Goal: Use online tool/utility: Utilize a website feature to perform a specific function

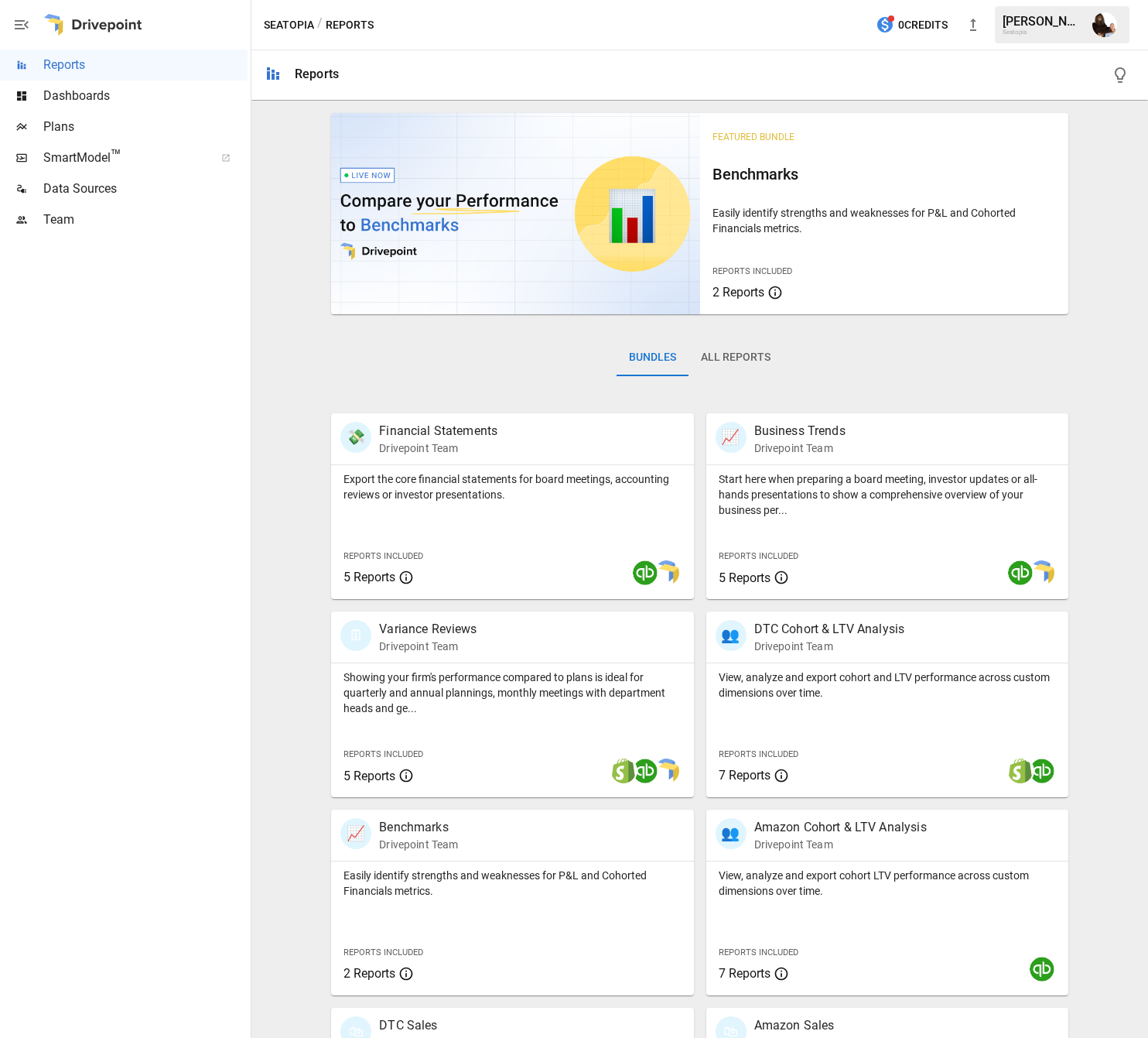
click at [88, 122] on span "Plans" at bounding box center [146, 126] width 204 height 19
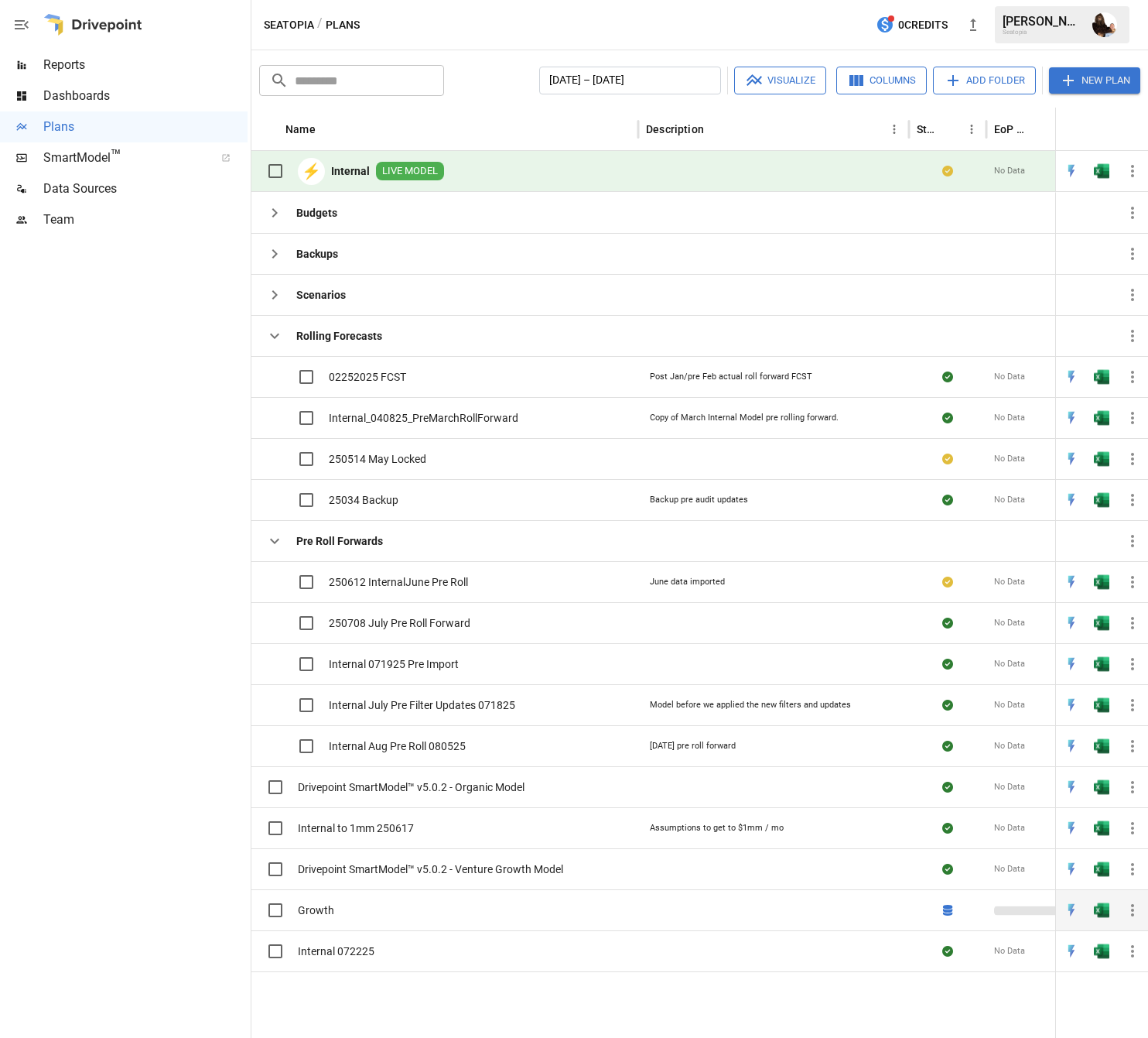
click at [316, 911] on span "Growth" at bounding box center [315, 909] width 36 height 15
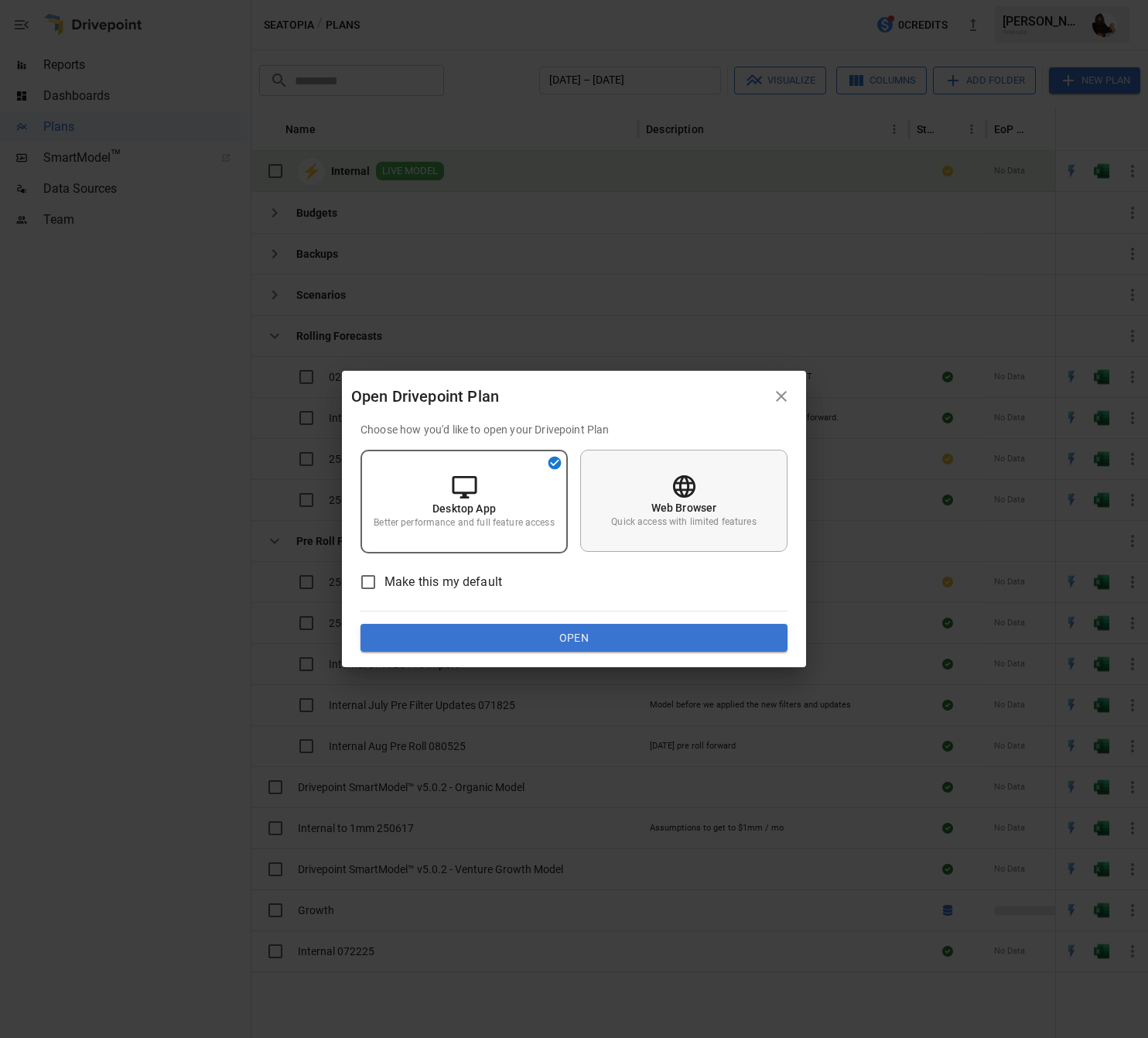
click at [692, 504] on p "Web Browser" at bounding box center [685, 507] width 66 height 15
click at [557, 636] on button "Open" at bounding box center [574, 637] width 427 height 28
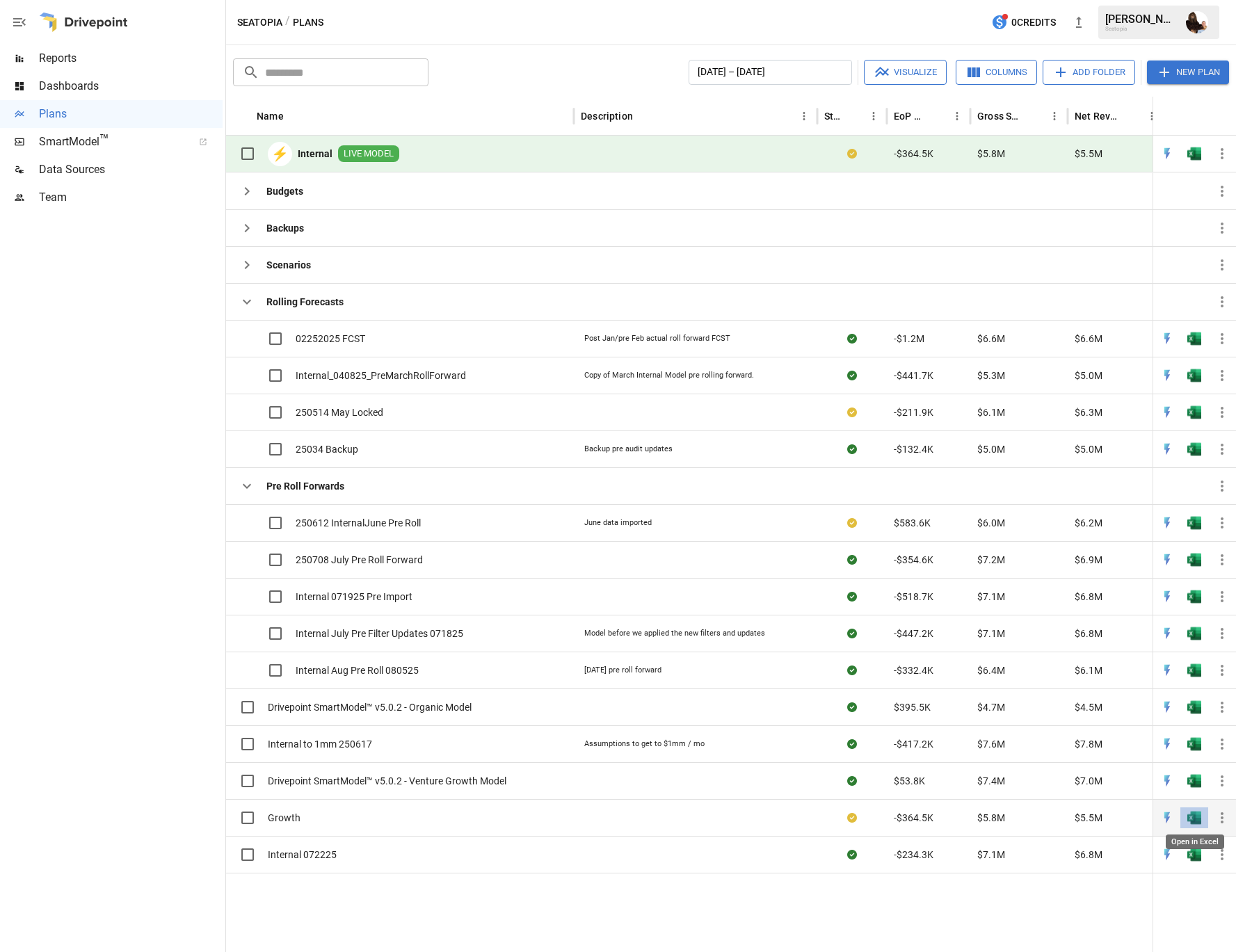
click at [1031, 346] on img "Open in Excel" at bounding box center [1194, 338] width 14 height 14
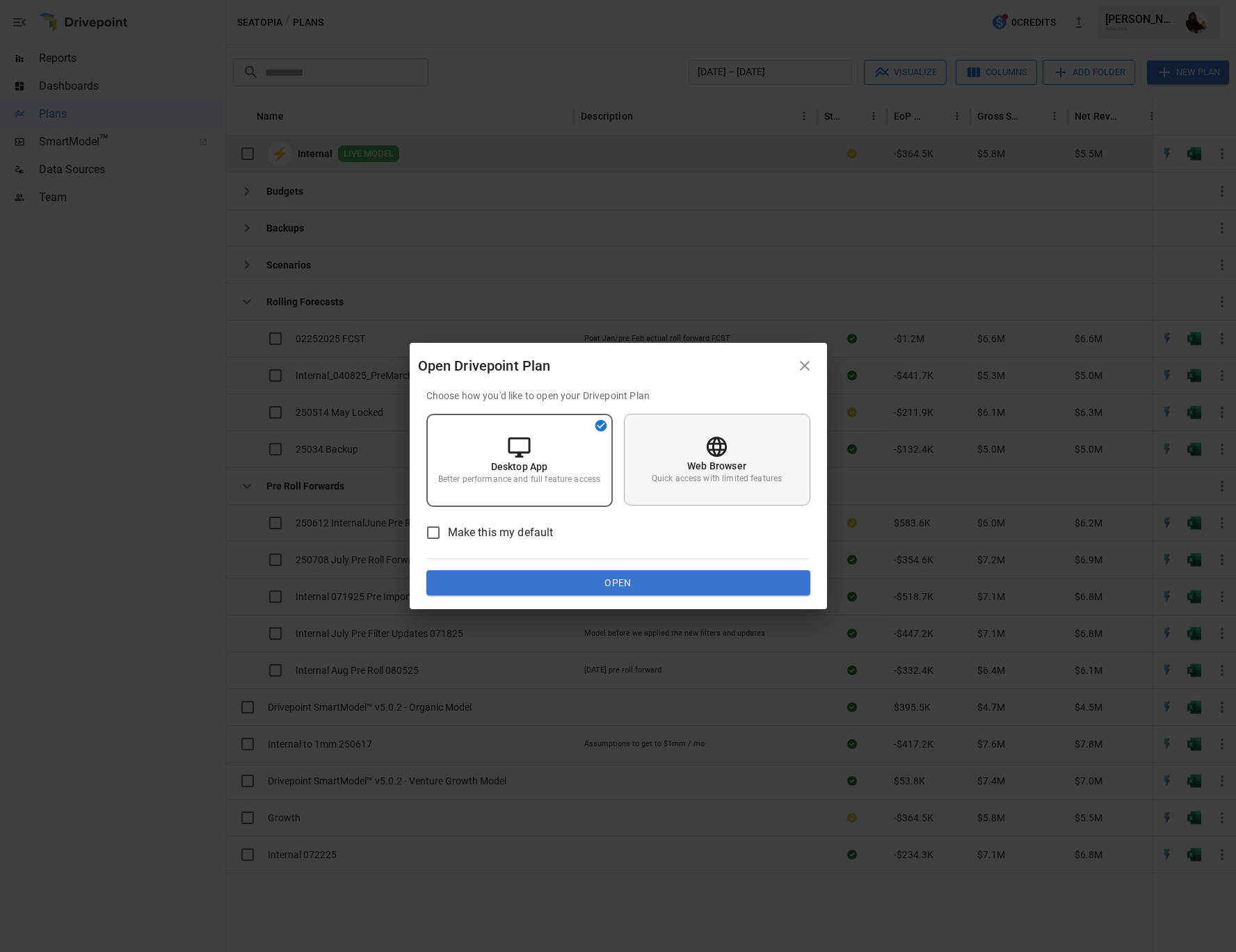
click at [759, 458] on div "Web Browser Quick access with limited features" at bounding box center [717, 459] width 187 height 92
click at [657, 578] on button "Open" at bounding box center [618, 583] width 384 height 25
